Goal: Task Accomplishment & Management: Manage account settings

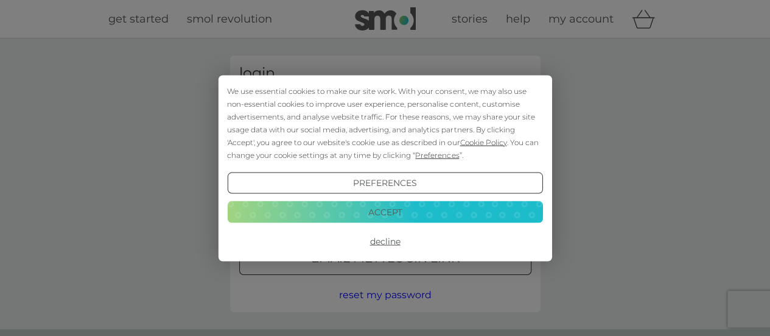
click at [407, 210] on button "Accept" at bounding box center [384, 212] width 315 height 22
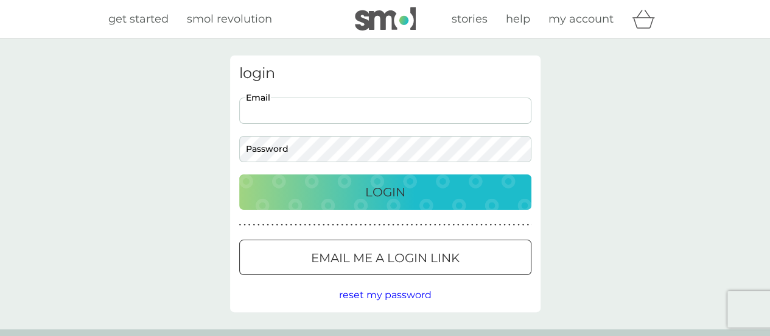
click at [326, 114] on input "Email" at bounding box center [385, 110] width 292 height 26
type input "[EMAIL_ADDRESS][DOMAIN_NAME]"
click at [239, 174] on button "Login" at bounding box center [385, 191] width 292 height 35
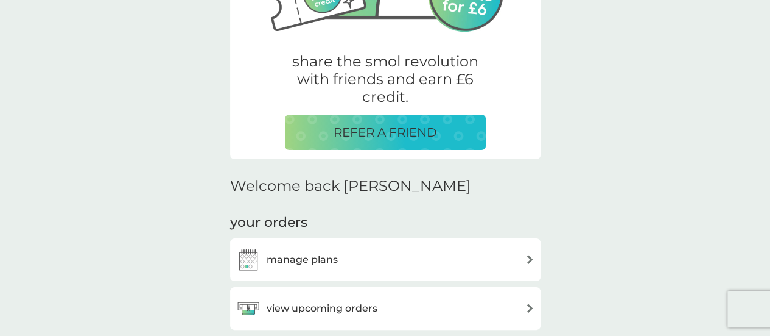
scroll to position [381, 0]
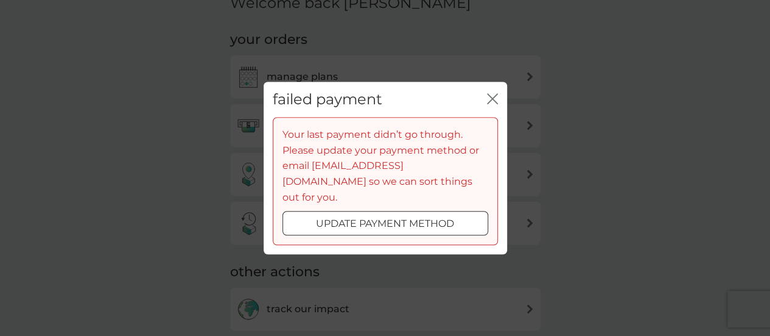
click at [453, 216] on p "update payment method" at bounding box center [385, 224] width 138 height 16
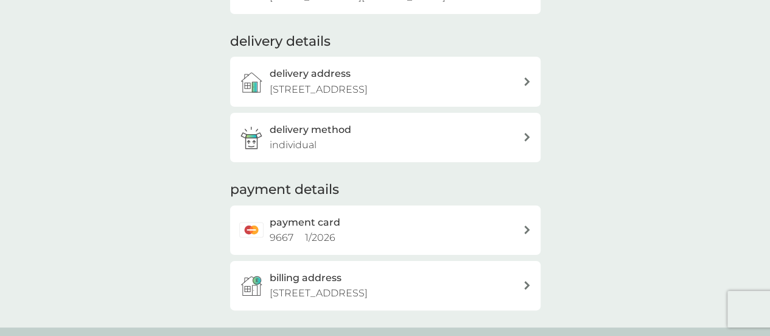
scroll to position [244, 0]
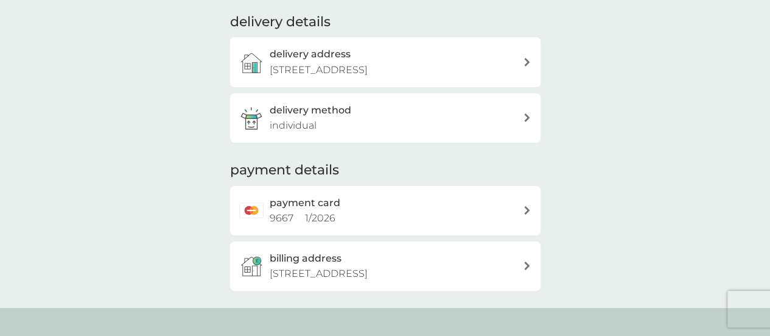
click at [391, 208] on div "payment card 9667 1 / 2026" at bounding box center [396, 210] width 253 height 31
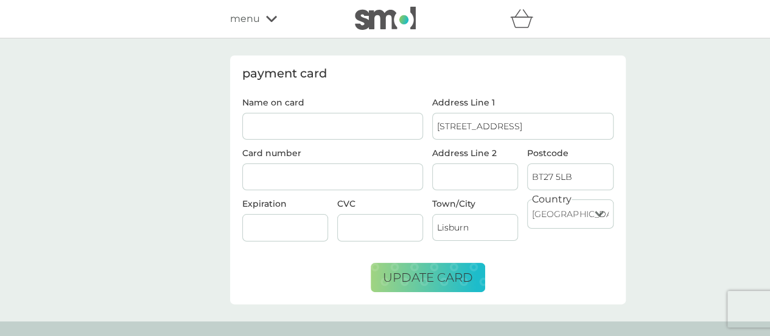
click at [340, 133] on input "Name on card" at bounding box center [332, 126] width 181 height 27
drag, startPoint x: 352, startPoint y: 125, endPoint x: 189, endPoint y: 129, distance: 163.3
click at [189, 129] on div "payment card Name on card [CREDIT_CARD_NUMBER] Card number Expiration CVC Addre…" at bounding box center [385, 179] width 770 height 283
type input "[CREDIT_CARD_NUMBER]"
type input "[PERSON_NAME] [PERSON_NAME]"
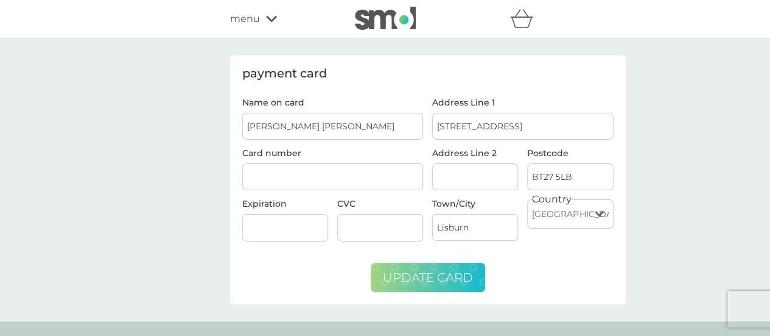
click at [430, 275] on span "update card" at bounding box center [428, 277] width 90 height 15
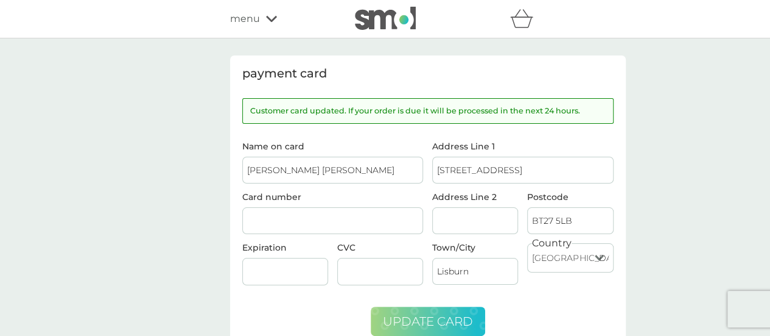
click at [261, 17] on div "menu" at bounding box center [282, 19] width 104 height 16
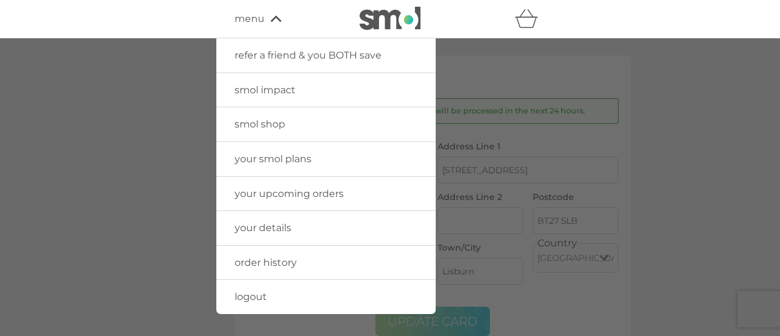
click at [282, 157] on span "your smol plans" at bounding box center [272, 159] width 77 height 12
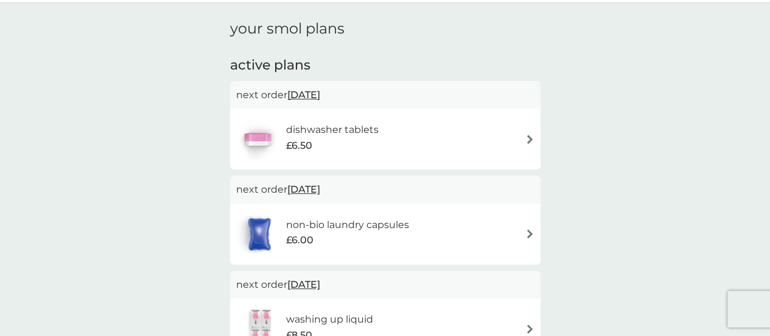
scroll to position [61, 0]
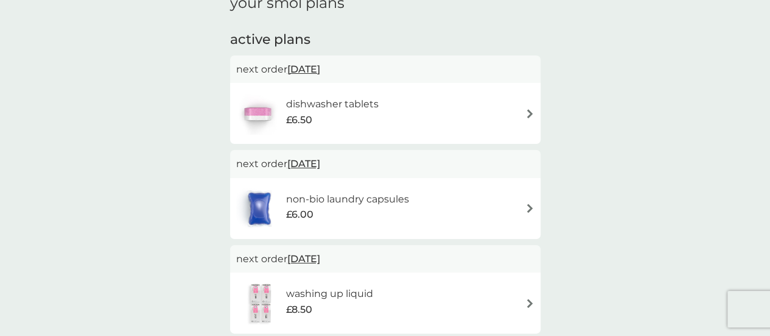
click at [320, 160] on span "[DATE]" at bounding box center [303, 164] width 33 height 24
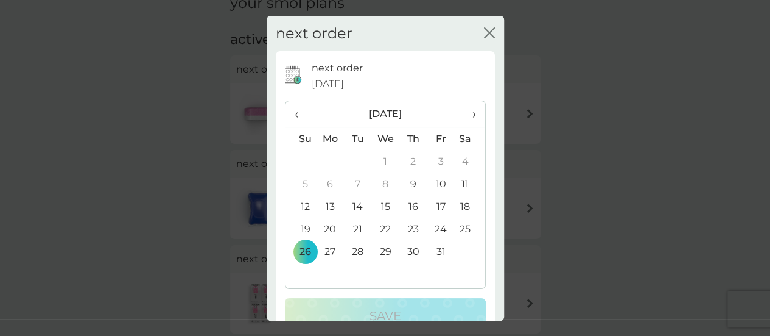
click at [409, 183] on td "9" at bounding box center [413, 183] width 27 height 23
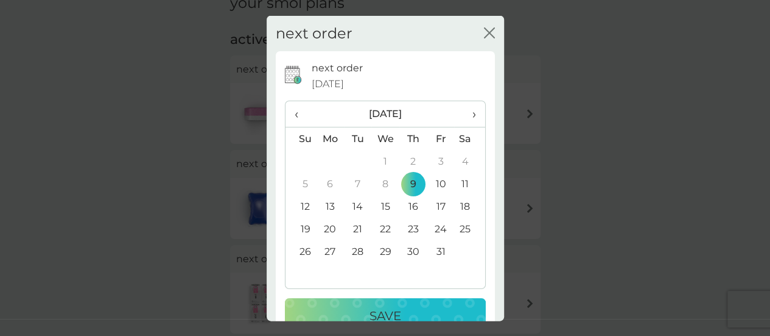
click at [410, 305] on button "Save" at bounding box center [385, 315] width 201 height 35
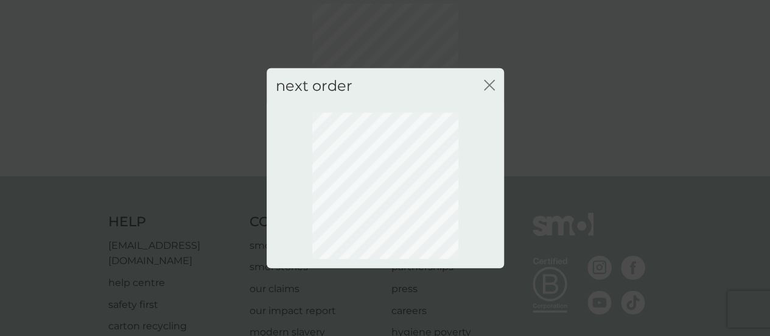
click at [486, 83] on icon "close" at bounding box center [489, 84] width 11 height 11
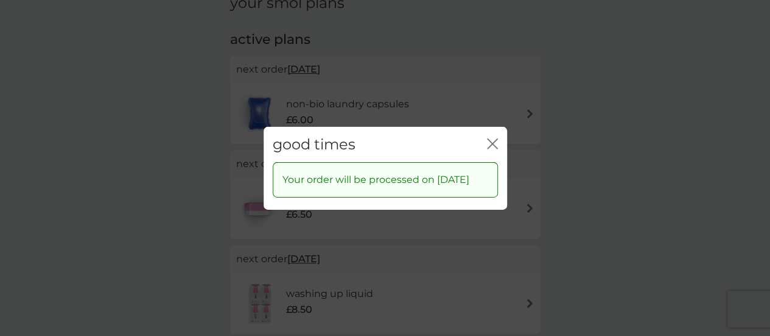
click at [494, 138] on icon "close" at bounding box center [495, 143] width 5 height 10
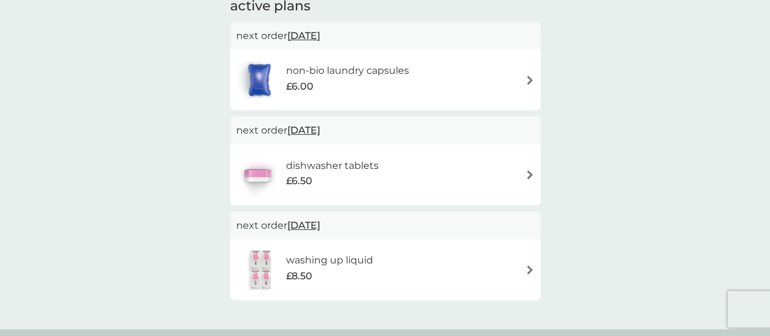
scroll to position [0, 0]
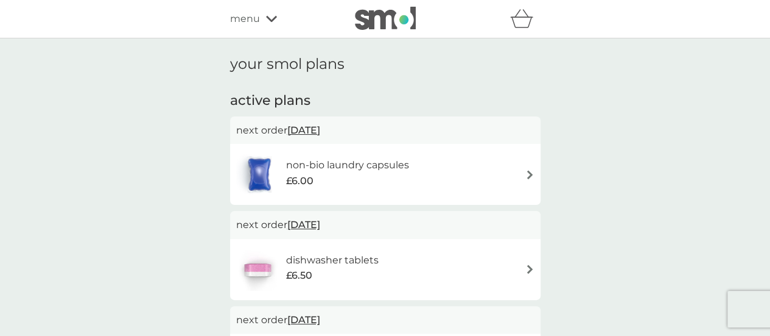
click at [273, 19] on icon at bounding box center [271, 19] width 11 height 6
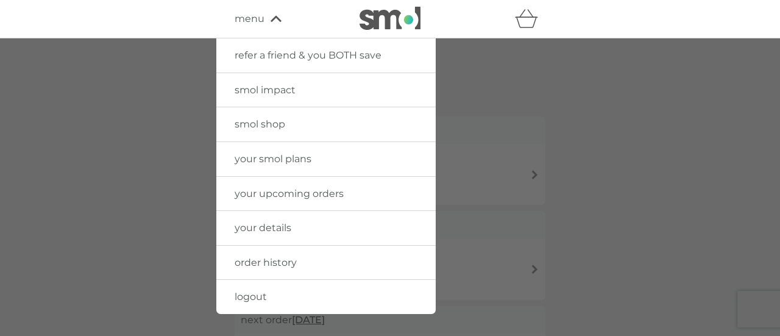
click at [267, 126] on span "smol shop" at bounding box center [259, 124] width 51 height 12
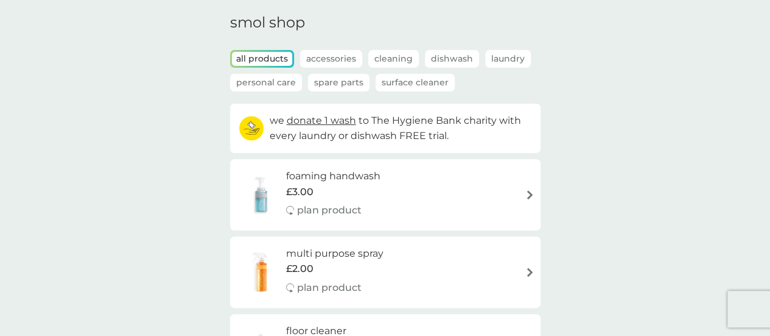
scroll to position [122, 0]
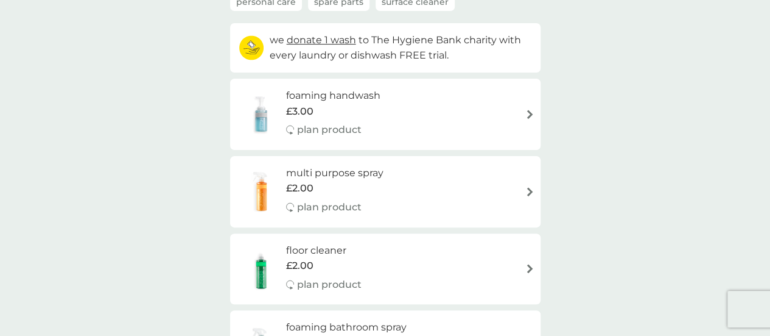
click at [322, 205] on p "plan product" at bounding box center [329, 207] width 65 height 16
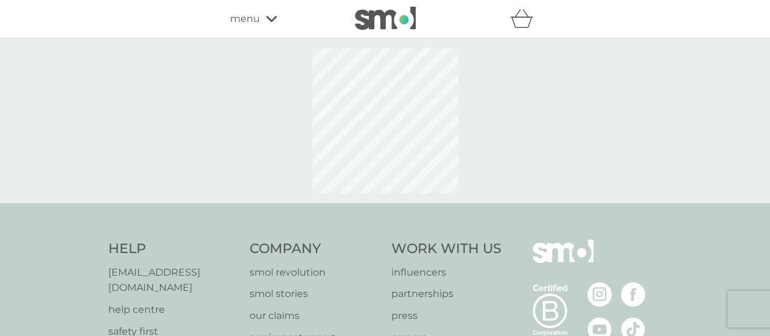
select select "112"
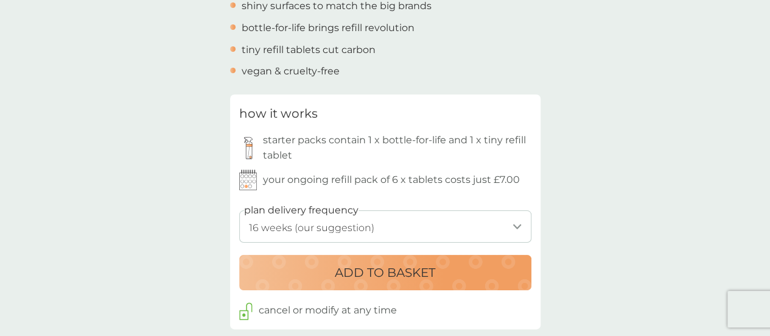
scroll to position [548, 0]
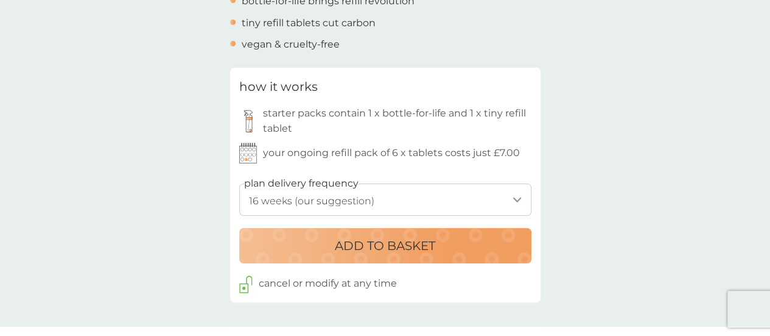
click at [338, 243] on p "ADD TO BASKET" at bounding box center [385, 245] width 100 height 19
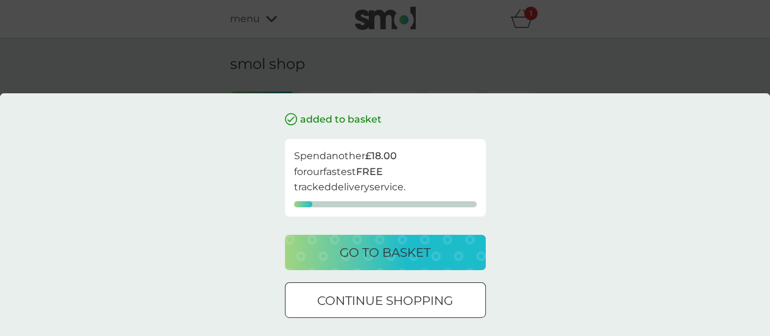
click at [332, 245] on div "go to basket" at bounding box center [385, 251] width 177 height 19
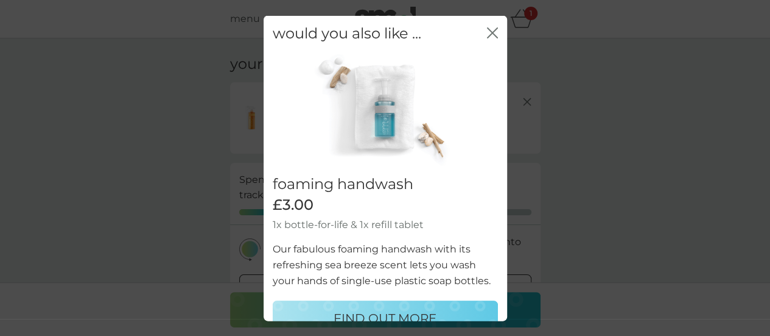
click at [487, 31] on icon "close" at bounding box center [492, 32] width 11 height 11
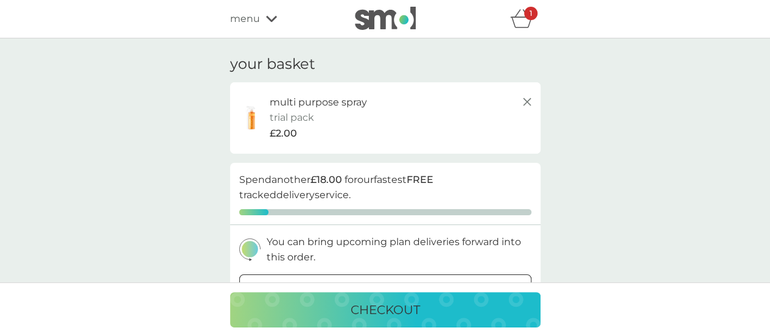
click at [268, 14] on div "menu" at bounding box center [282, 19] width 104 height 16
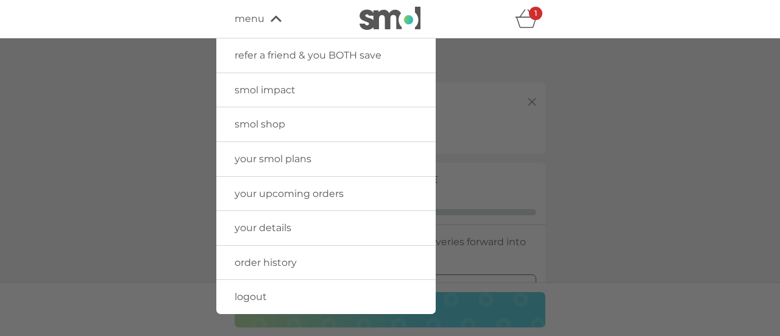
click at [295, 153] on span "your smol plans" at bounding box center [272, 159] width 77 height 12
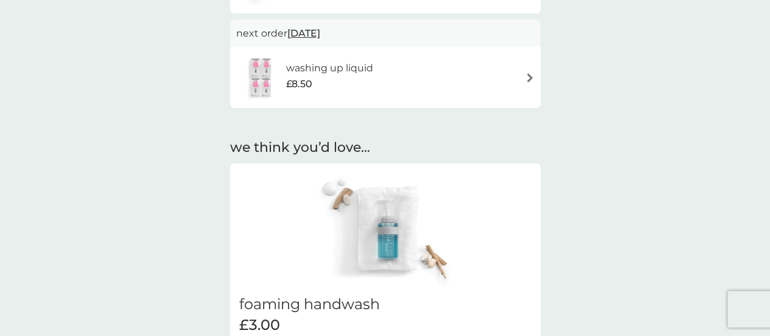
scroll to position [61, 0]
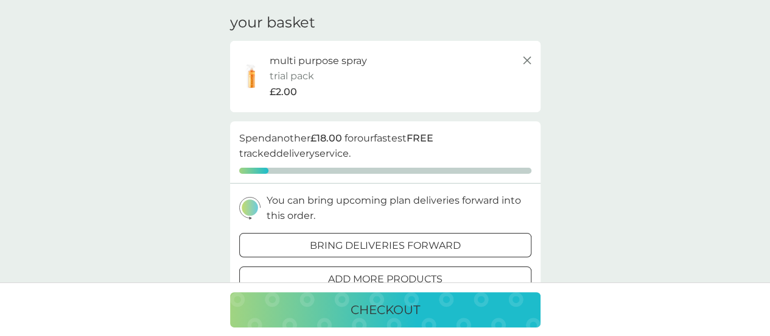
scroll to position [61, 0]
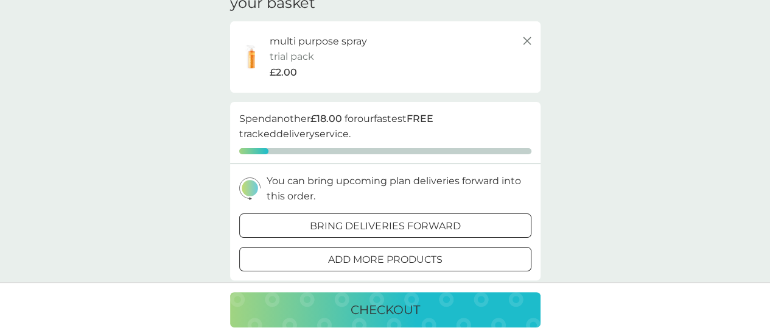
click at [338, 227] on p "bring deliveries forward" at bounding box center [385, 226] width 151 height 16
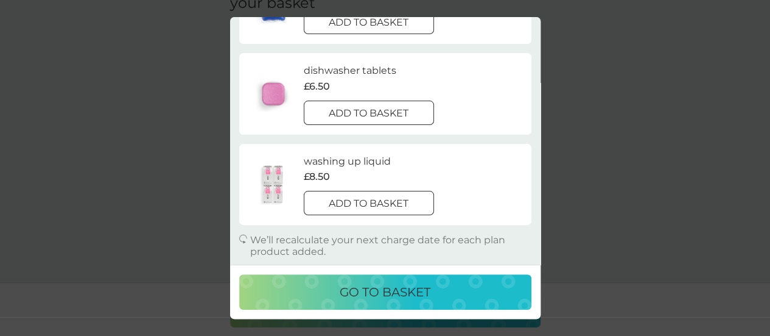
scroll to position [90, 0]
click at [340, 294] on p "go to basket" at bounding box center [385, 291] width 91 height 19
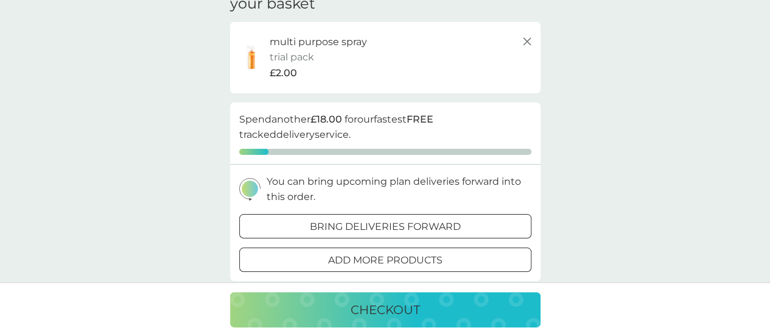
scroll to position [0, 0]
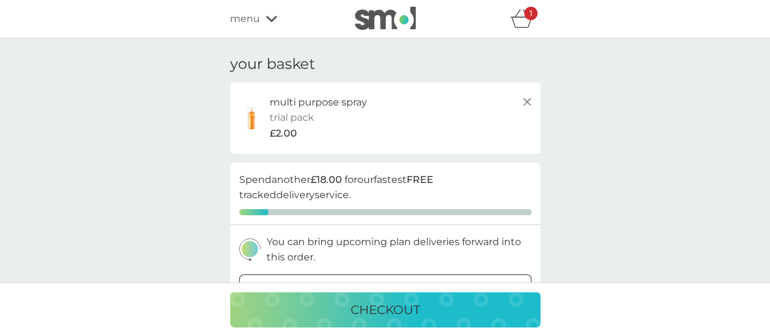
click at [267, 16] on icon at bounding box center [271, 19] width 11 height 6
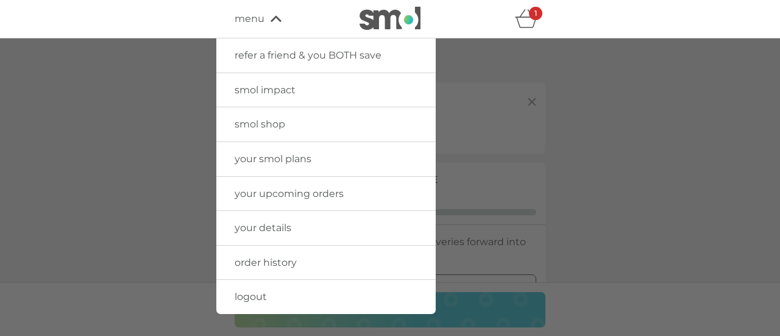
click at [295, 155] on span "your smol plans" at bounding box center [272, 159] width 77 height 12
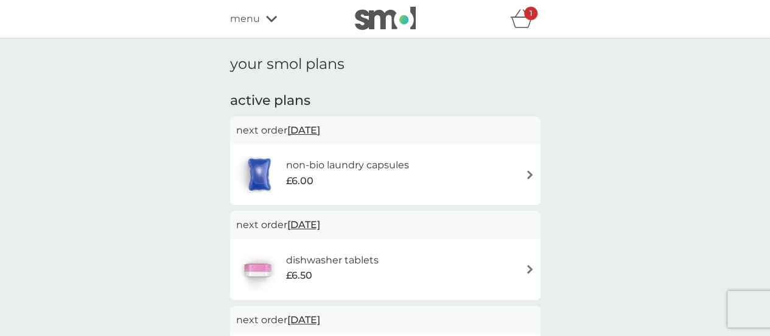
click at [272, 15] on div "menu" at bounding box center [282, 19] width 104 height 16
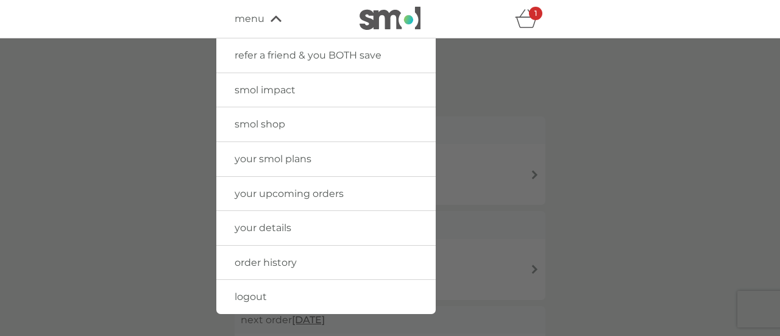
click at [278, 256] on span "order history" at bounding box center [265, 262] width 62 height 12
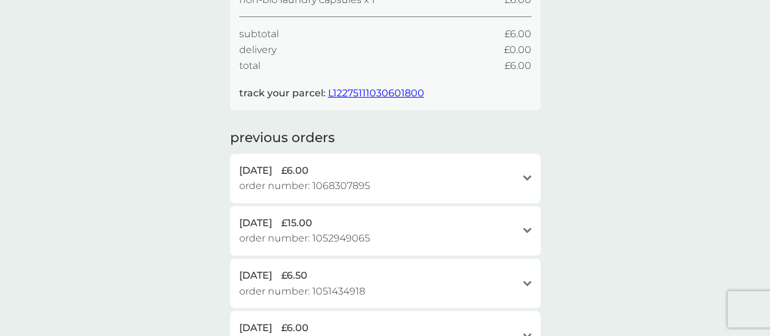
scroll to position [244, 0]
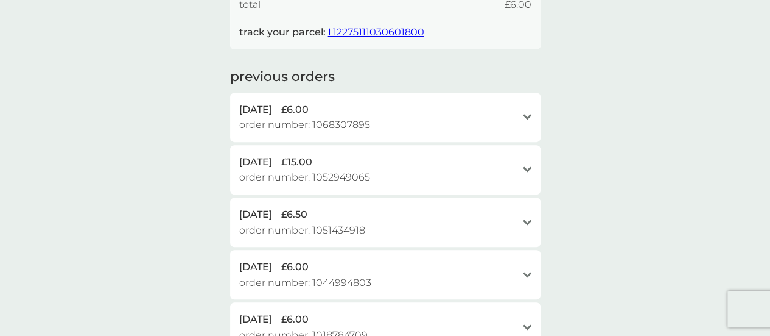
click at [403, 177] on div "[DATE] £15.00 order number: 1052949065" at bounding box center [378, 169] width 278 height 31
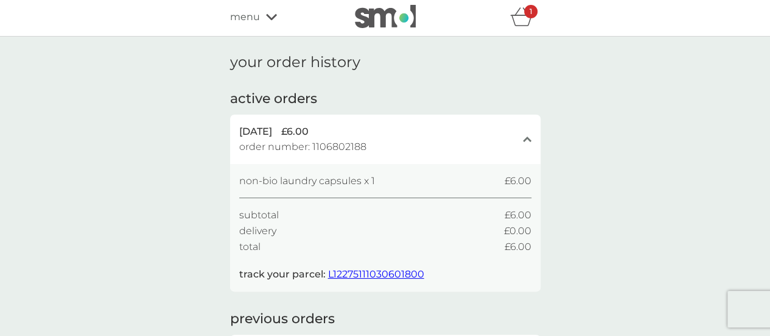
scroll to position [0, 0]
